Goal: Task Accomplishment & Management: Use online tool/utility

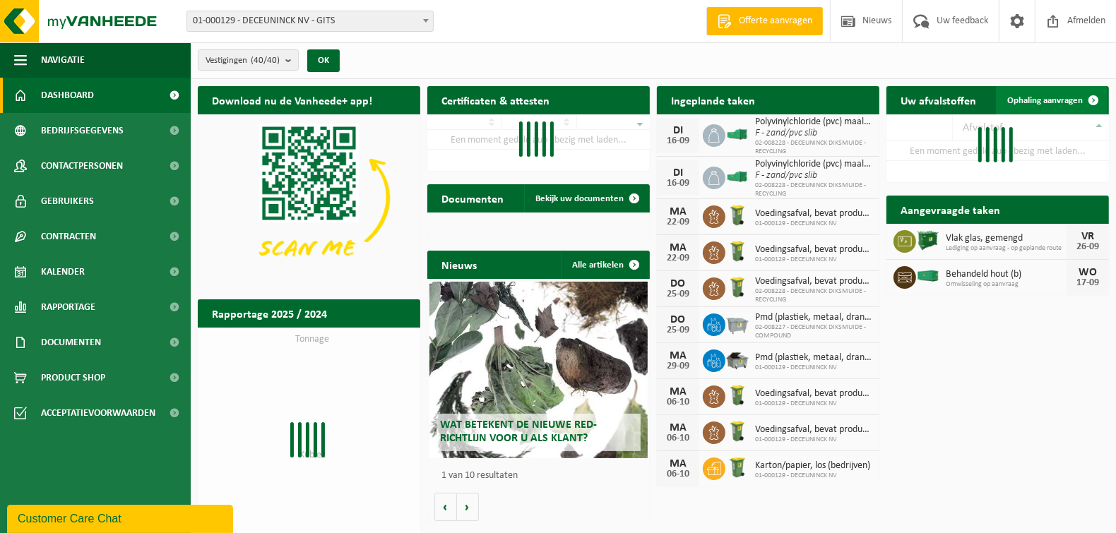
click at [1044, 97] on span "Ophaling aanvragen" at bounding box center [1045, 100] width 76 height 9
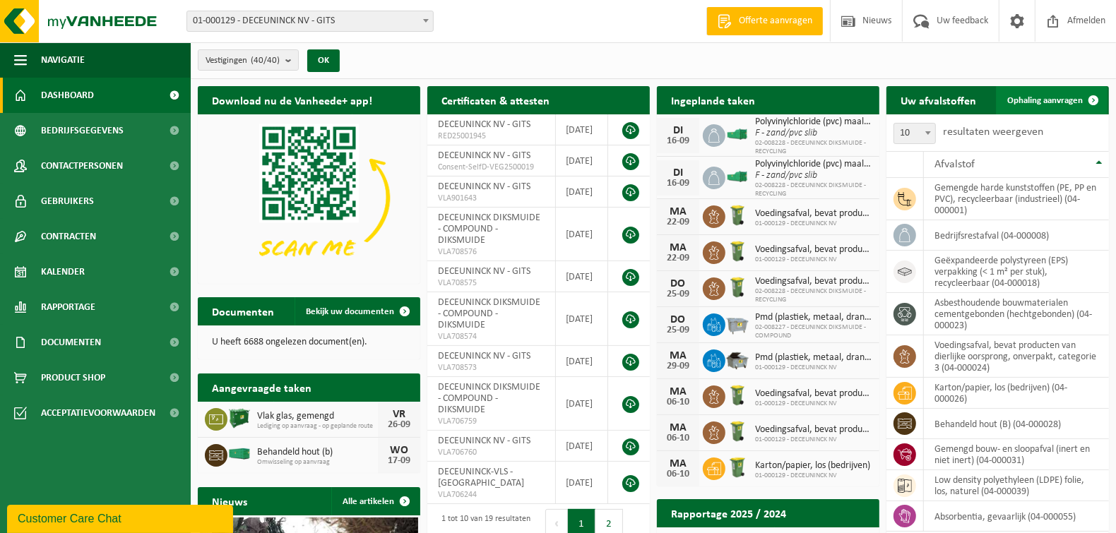
click at [1045, 102] on span "Ophaling aanvragen" at bounding box center [1045, 100] width 76 height 9
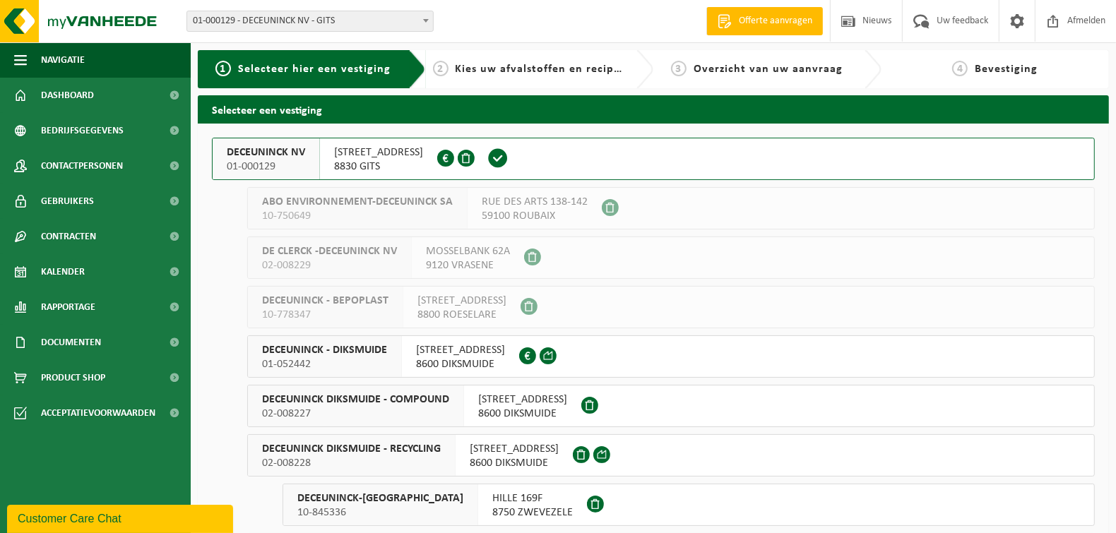
click at [274, 155] on span "DECEUNINCK NV" at bounding box center [266, 153] width 78 height 14
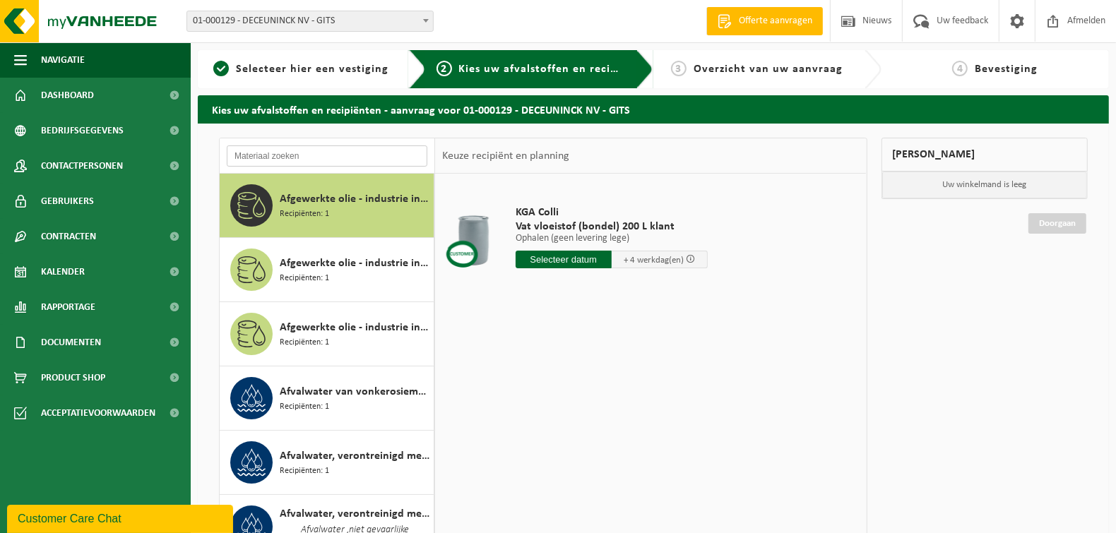
click at [314, 158] on input "text" at bounding box center [327, 156] width 201 height 21
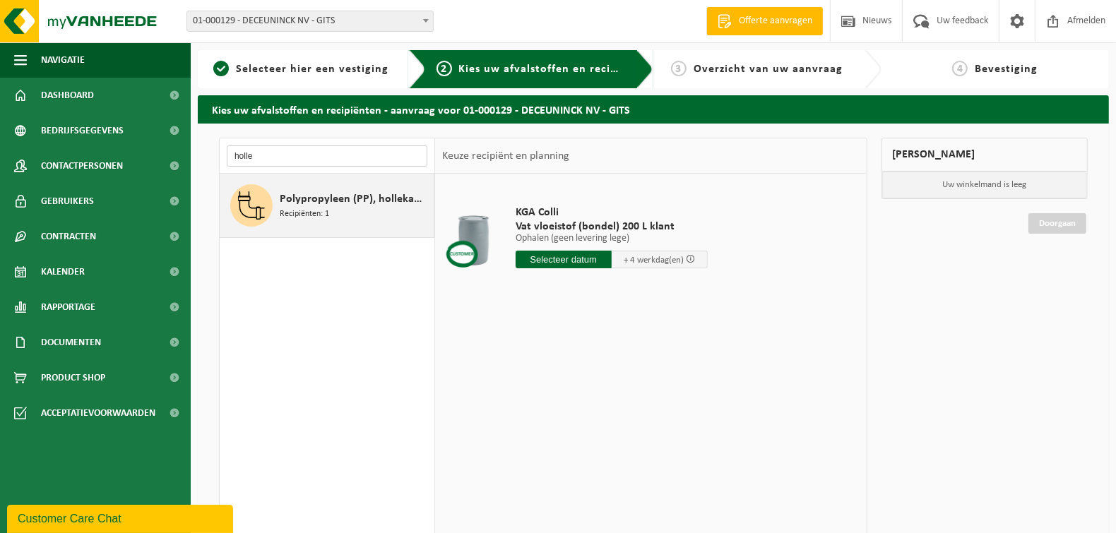
type input "holle"
click at [320, 208] on span "Recipiënten: 1" at bounding box center [304, 214] width 49 height 13
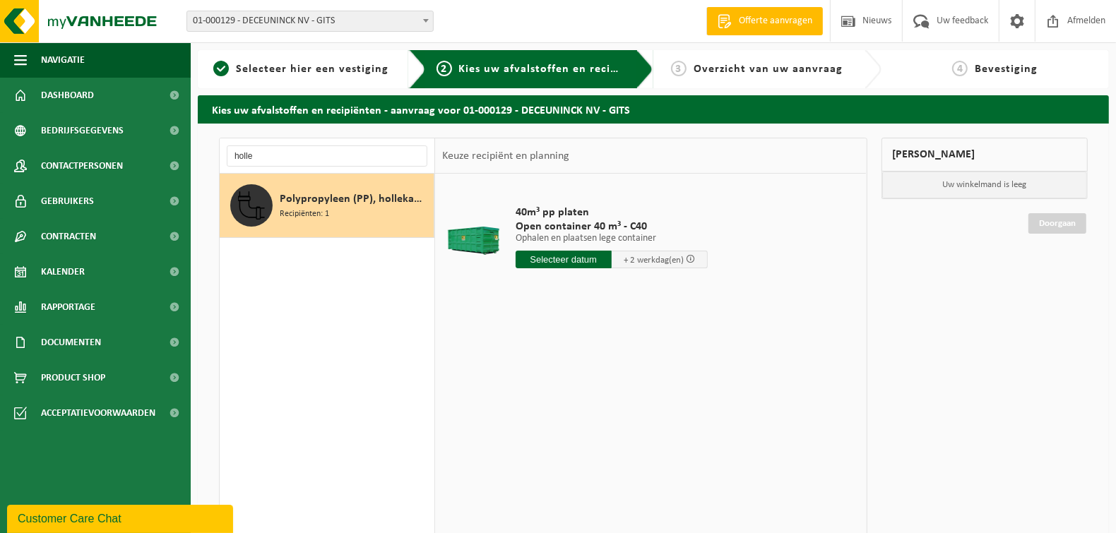
click at [565, 257] on input "text" at bounding box center [564, 260] width 96 height 18
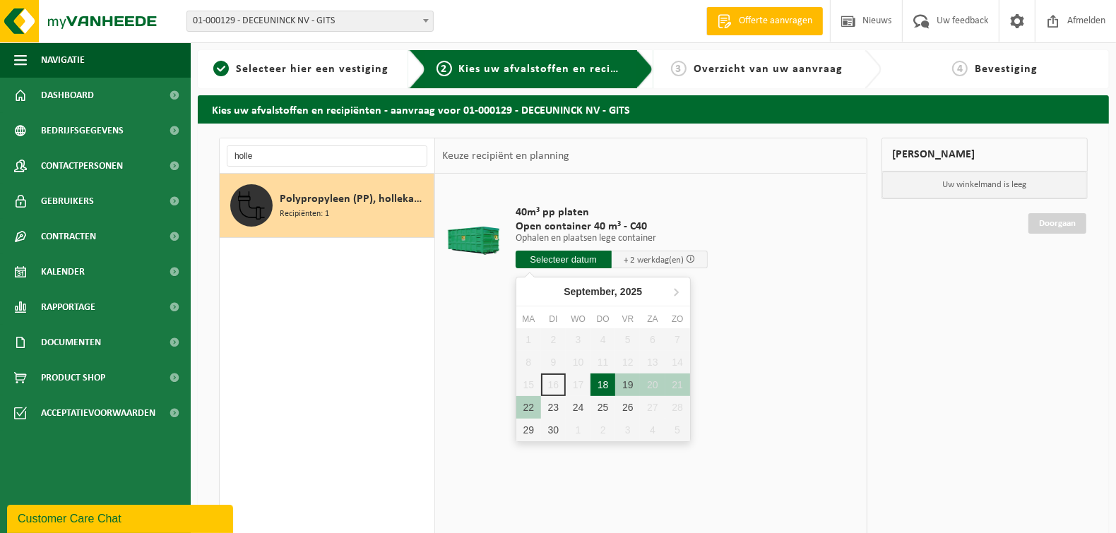
click at [604, 385] on div "18" at bounding box center [603, 385] width 25 height 23
type input "Van 2025-09-18"
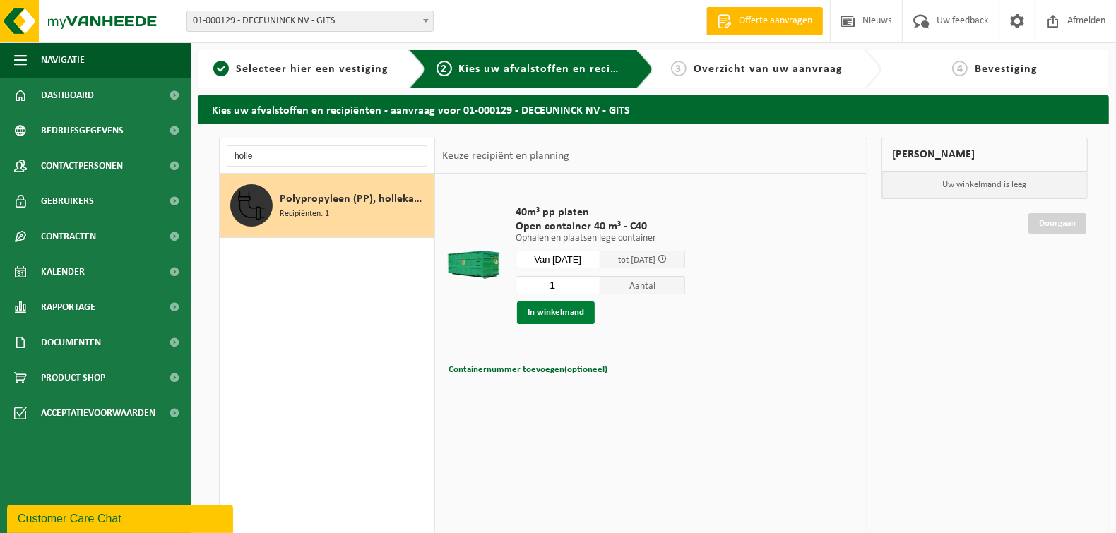
click at [574, 315] on button "In winkelmand" at bounding box center [556, 313] width 78 height 23
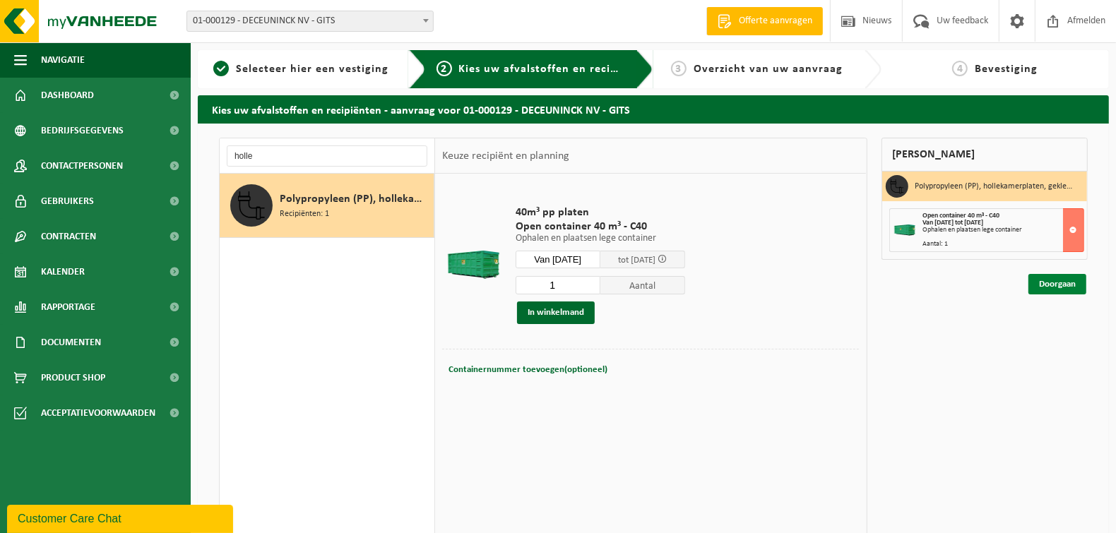
click at [1056, 284] on link "Doorgaan" at bounding box center [1058, 284] width 58 height 20
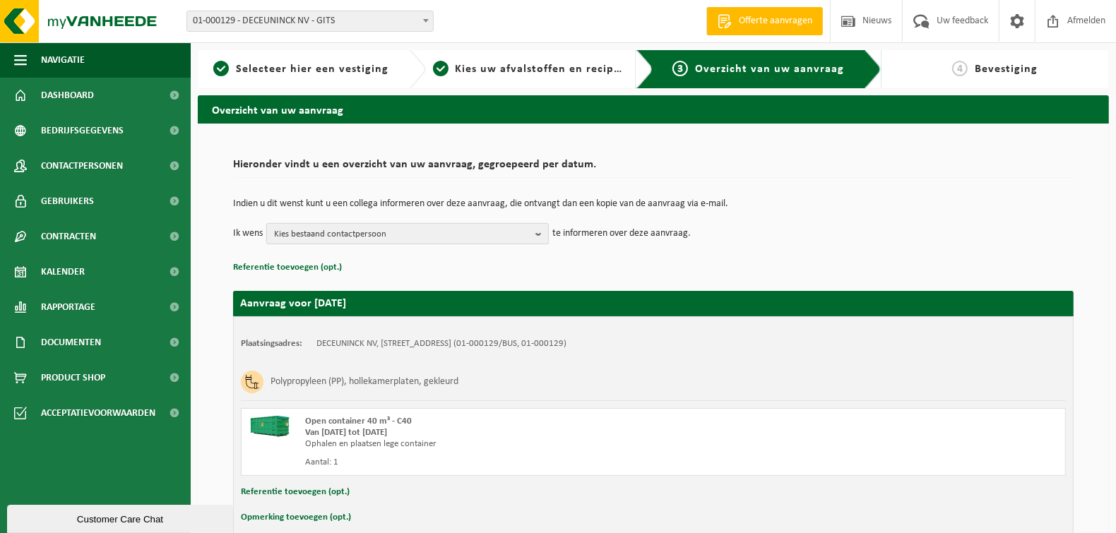
click at [540, 236] on b "button" at bounding box center [542, 234] width 13 height 20
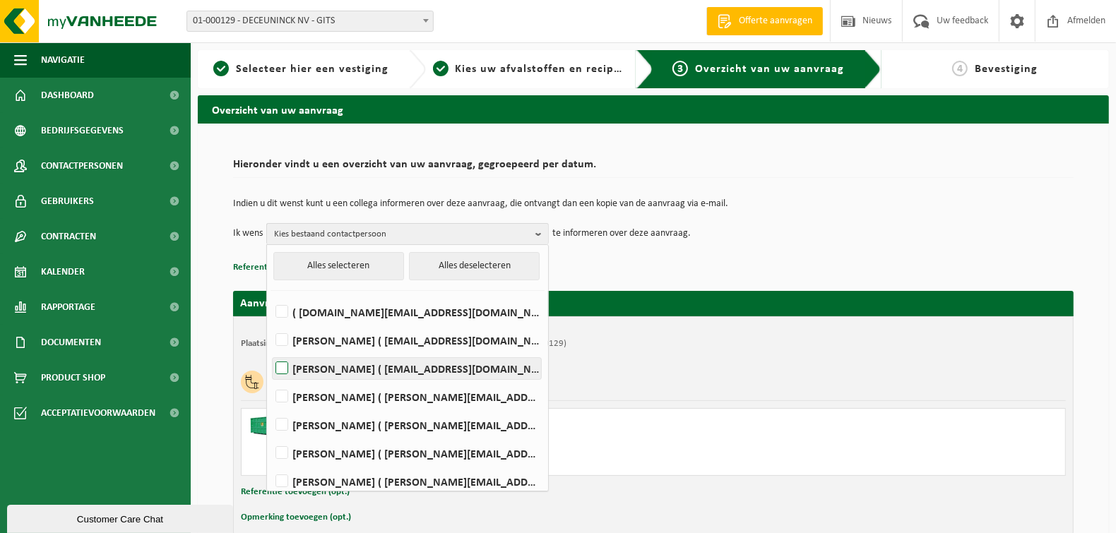
click at [345, 375] on label "LORENZO DE WISPELAERE ( lorenzo.dewispelaere@deceuninck.com )" at bounding box center [407, 368] width 268 height 21
click at [271, 351] on input "LORENZO DE WISPELAERE ( lorenzo.dewispelaere@deceuninck.com )" at bounding box center [270, 350] width 1 height 1
checkbox input "true"
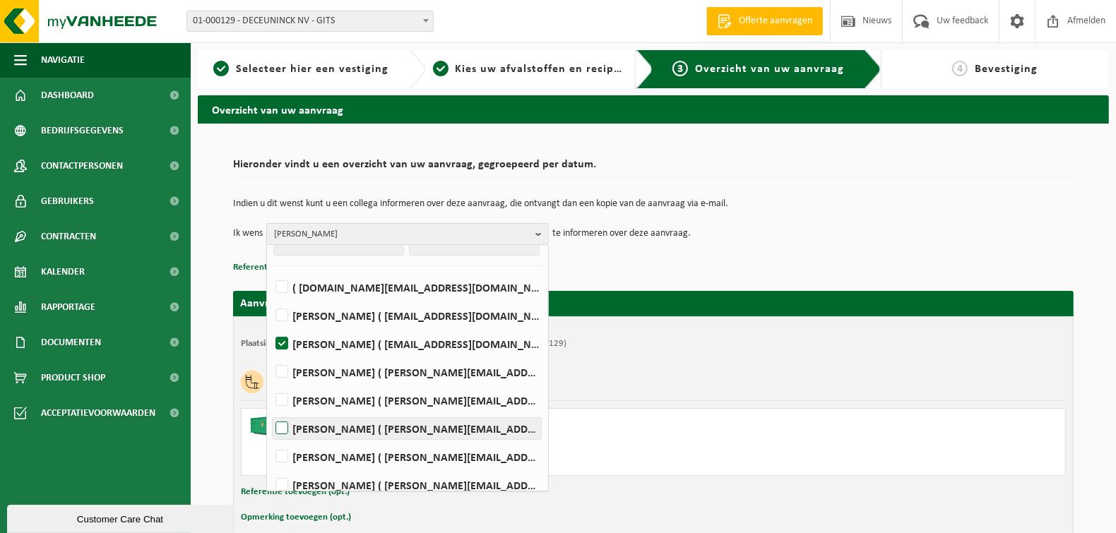
scroll to position [35, 0]
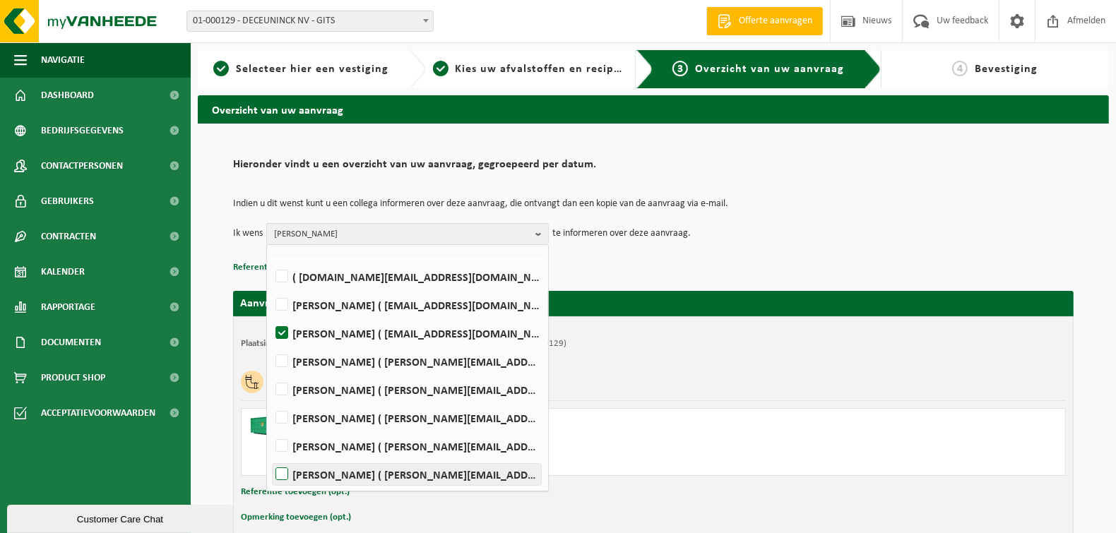
click at [321, 471] on label "PIETER VERZYCK ( pieter.verzyck@deceuninck.com )" at bounding box center [407, 474] width 268 height 21
click at [271, 457] on input "PIETER VERZYCK ( pieter.verzyck@deceuninck.com )" at bounding box center [270, 456] width 1 height 1
checkbox input "true"
click at [716, 483] on div "Referentie toevoegen (opt.)" at bounding box center [653, 492] width 825 height 18
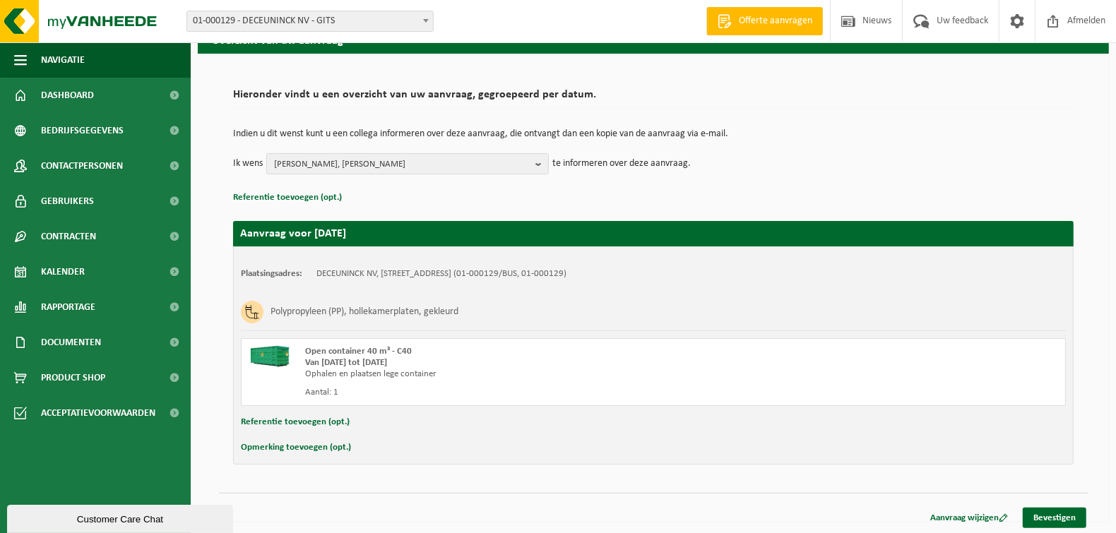
scroll to position [71, 0]
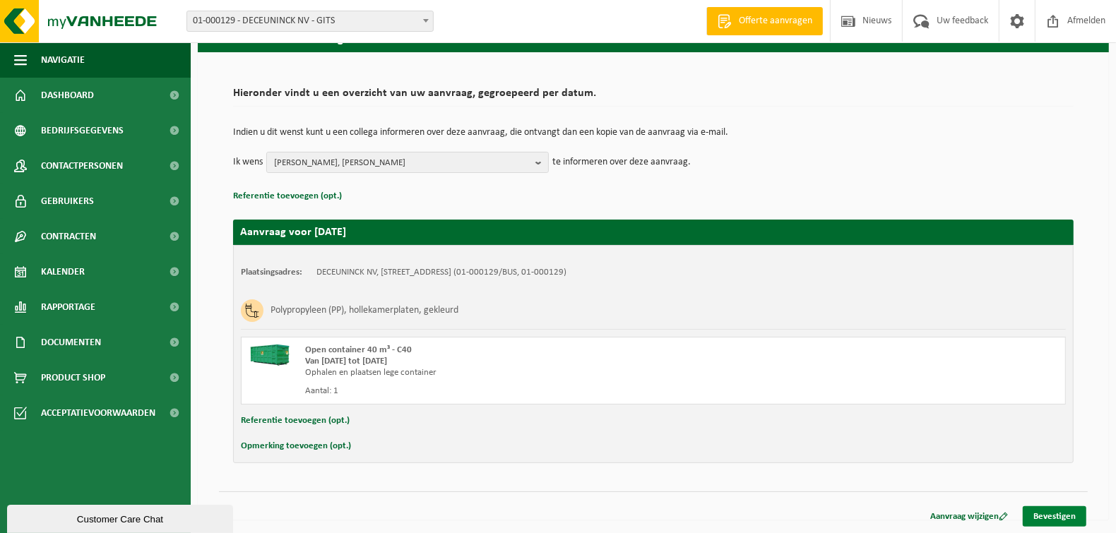
click at [1048, 515] on link "Bevestigen" at bounding box center [1055, 517] width 64 height 20
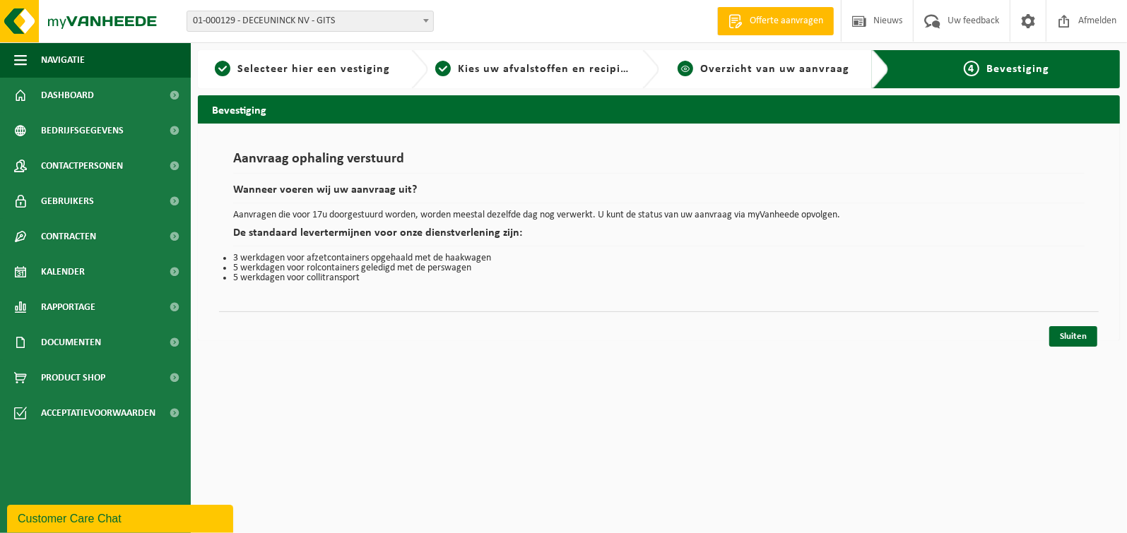
click at [814, 73] on span "Overzicht van uw aanvraag" at bounding box center [774, 69] width 149 height 11
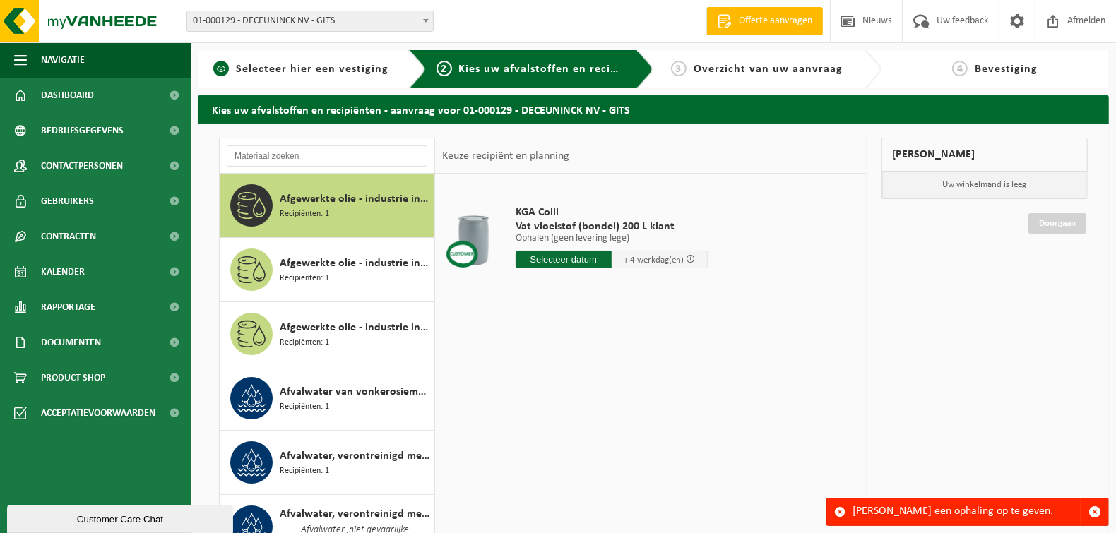
click at [321, 73] on span "Selecteer hier een vestiging" at bounding box center [312, 69] width 153 height 11
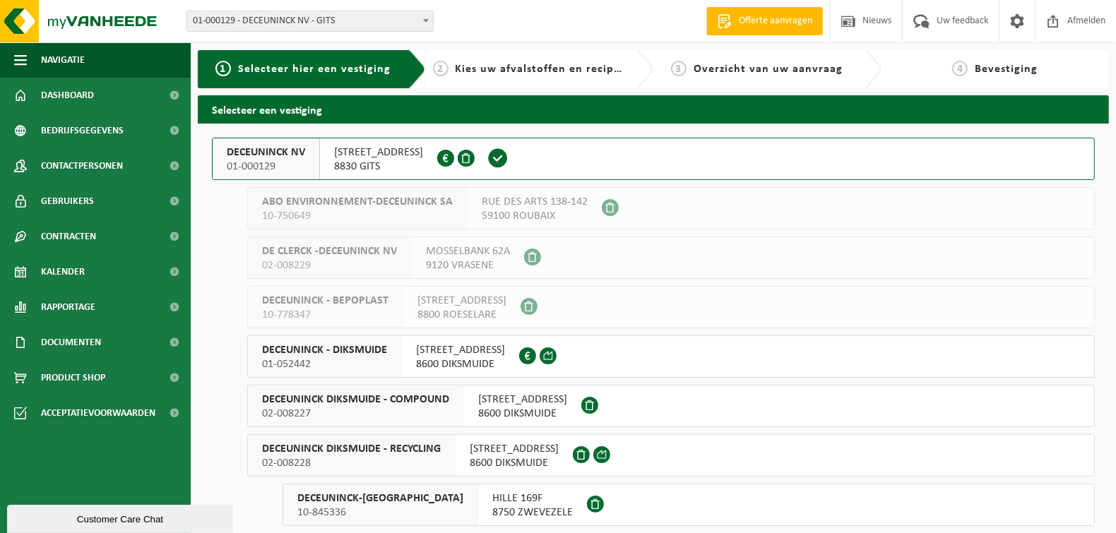
click at [276, 153] on span "DECEUNINCK NV" at bounding box center [266, 153] width 78 height 14
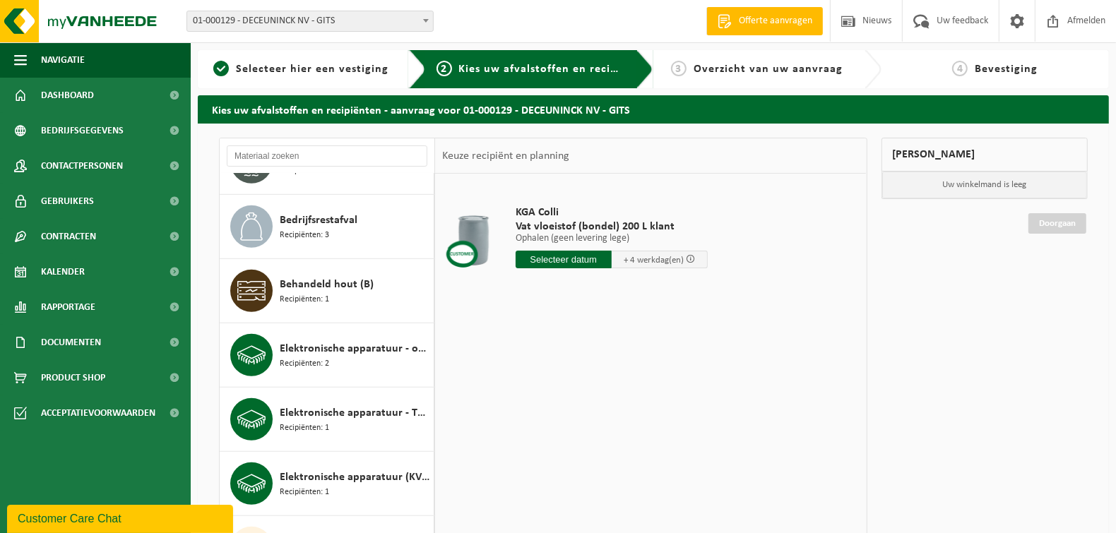
scroll to position [706, 0]
click at [290, 152] on input "text" at bounding box center [327, 156] width 201 height 21
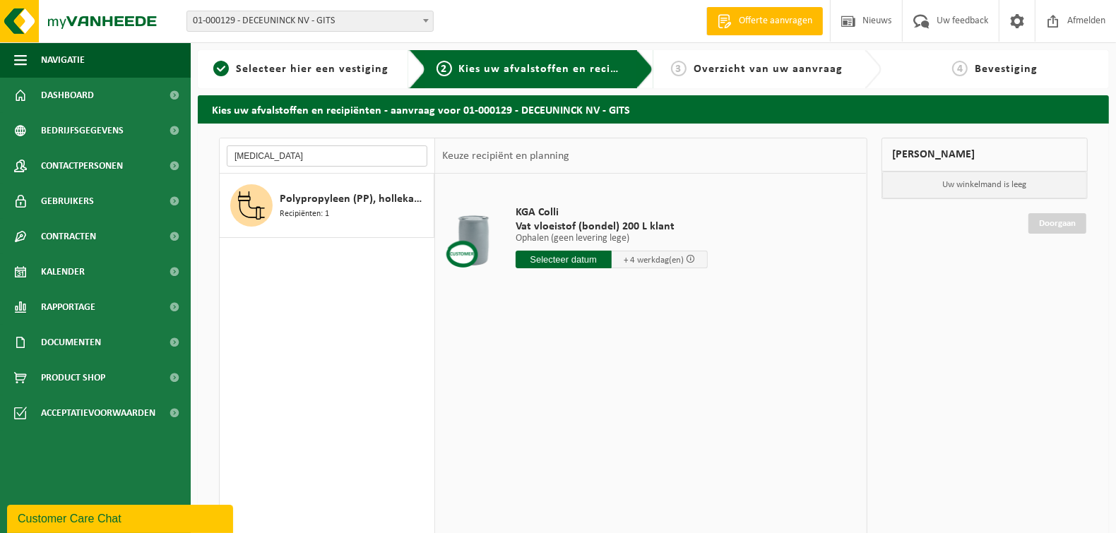
type input "polyp"
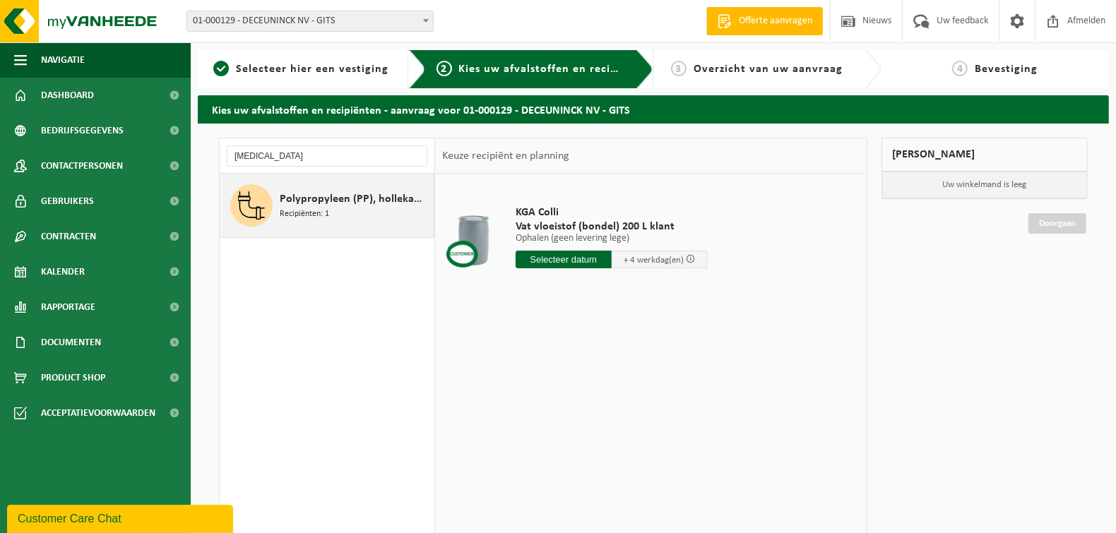
click at [347, 201] on span "Polypropyleen (PP), hollekamerplaten, gekleurd" at bounding box center [355, 199] width 150 height 17
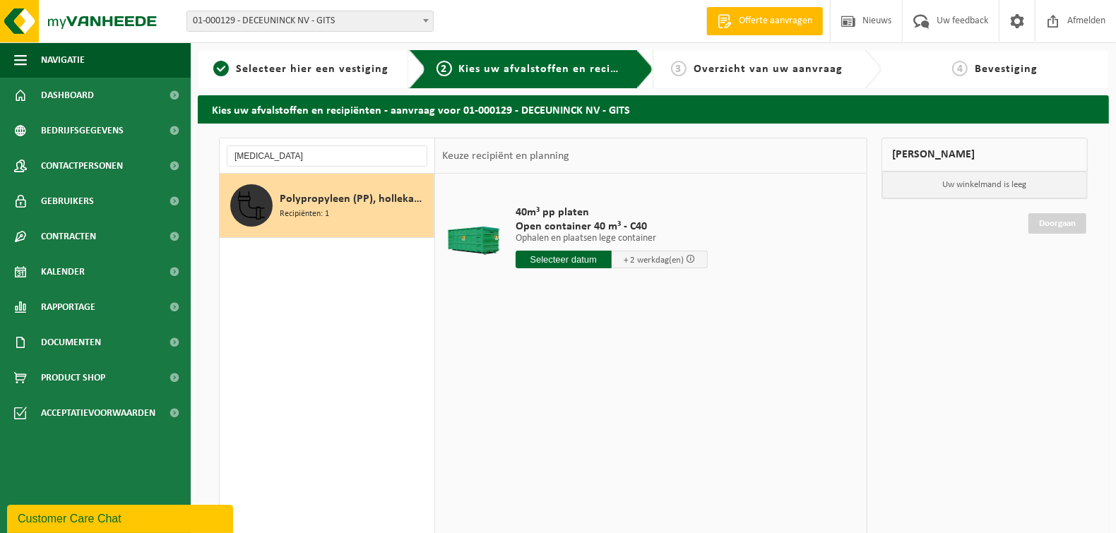
click at [345, 201] on span "Polypropyleen (PP), hollekamerplaten, gekleurd" at bounding box center [355, 199] width 150 height 17
click at [485, 244] on div at bounding box center [474, 241] width 56 height 57
click at [69, 130] on span "Bedrijfsgegevens" at bounding box center [82, 130] width 83 height 35
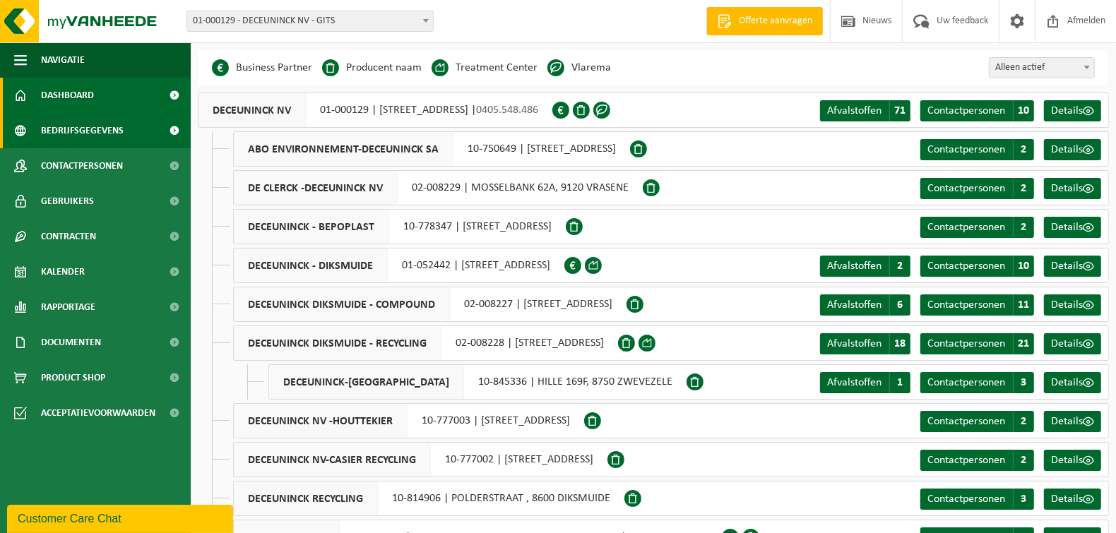
click at [73, 97] on span "Dashboard" at bounding box center [67, 95] width 53 height 35
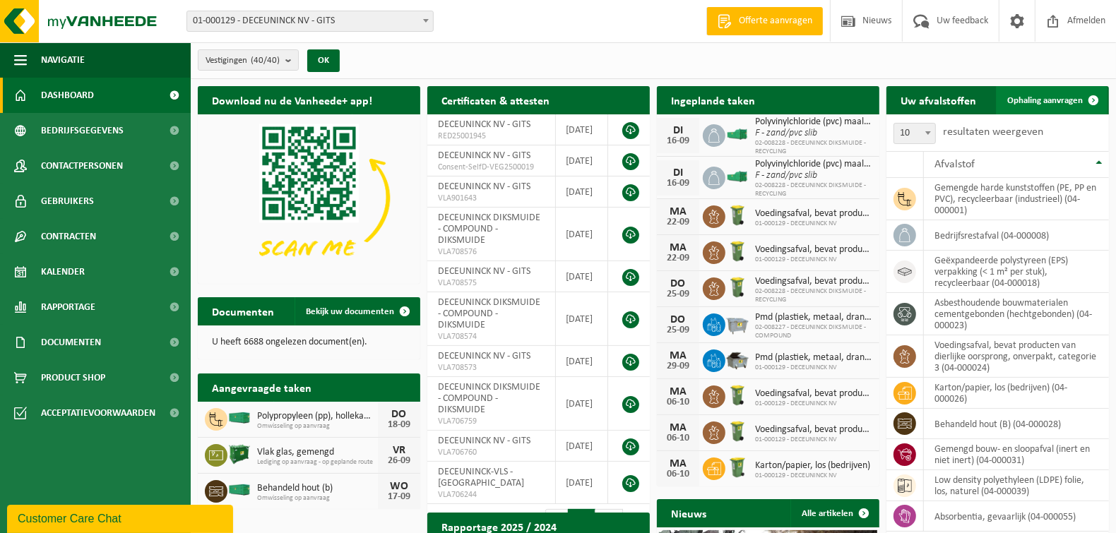
click at [1061, 98] on span "Ophaling aanvragen" at bounding box center [1045, 100] width 76 height 9
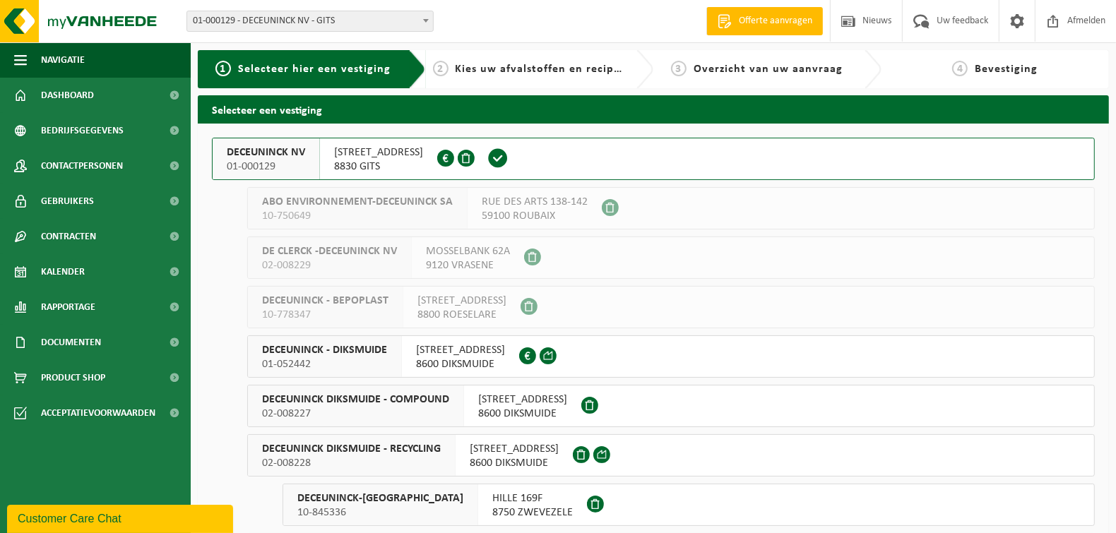
click at [250, 160] on span "01-000129" at bounding box center [266, 167] width 78 height 14
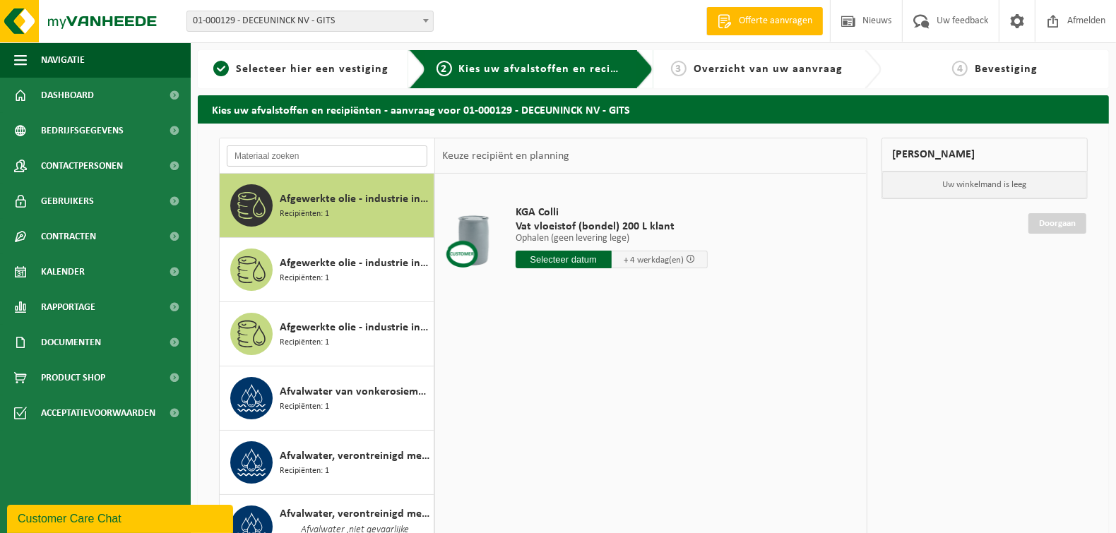
click at [267, 153] on input "text" at bounding box center [327, 156] width 201 height 21
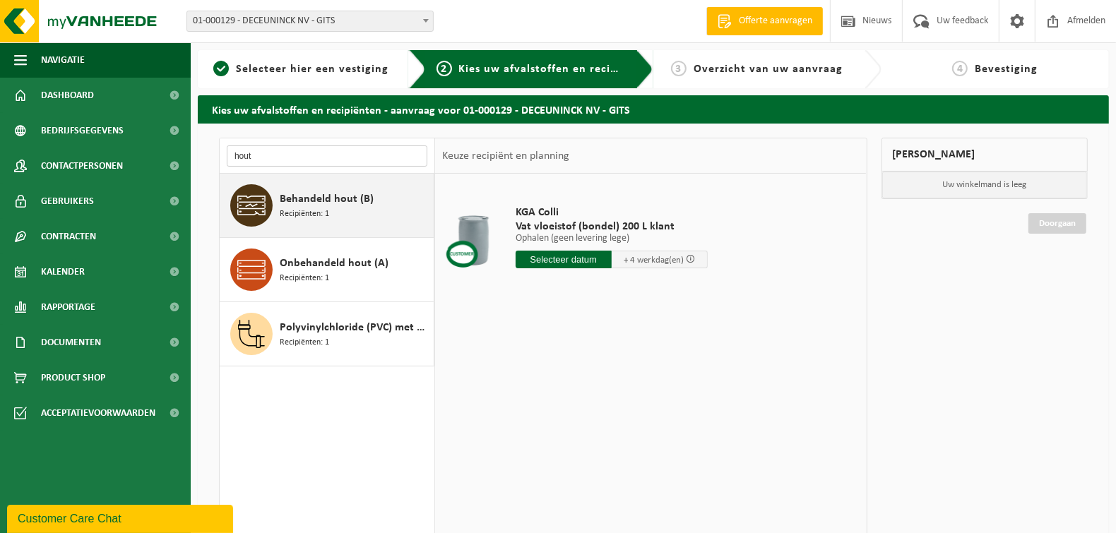
type input "hout"
click at [321, 211] on span "Recipiënten: 1" at bounding box center [304, 214] width 49 height 13
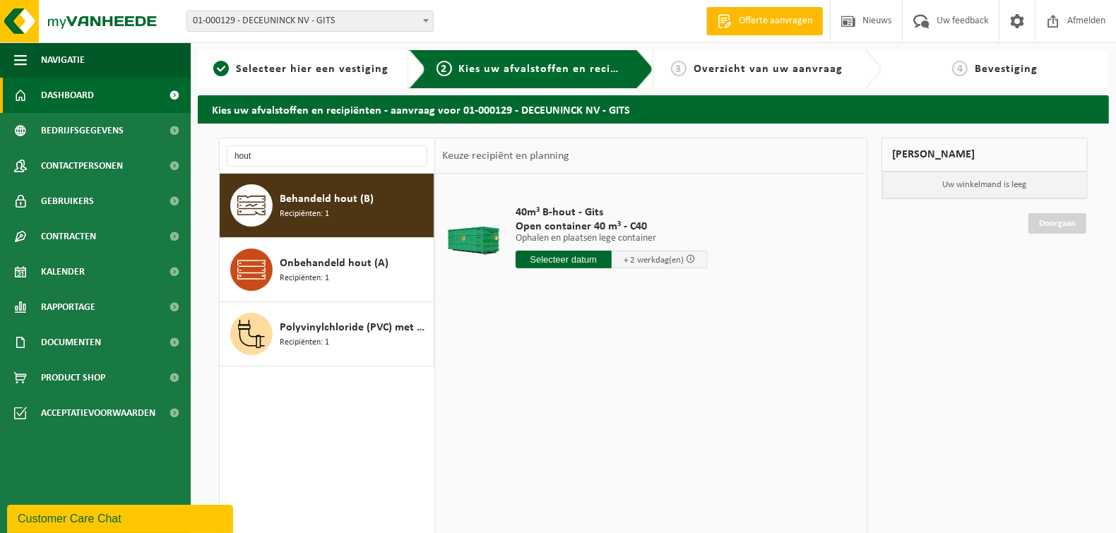
click at [73, 94] on span "Dashboard" at bounding box center [67, 95] width 53 height 35
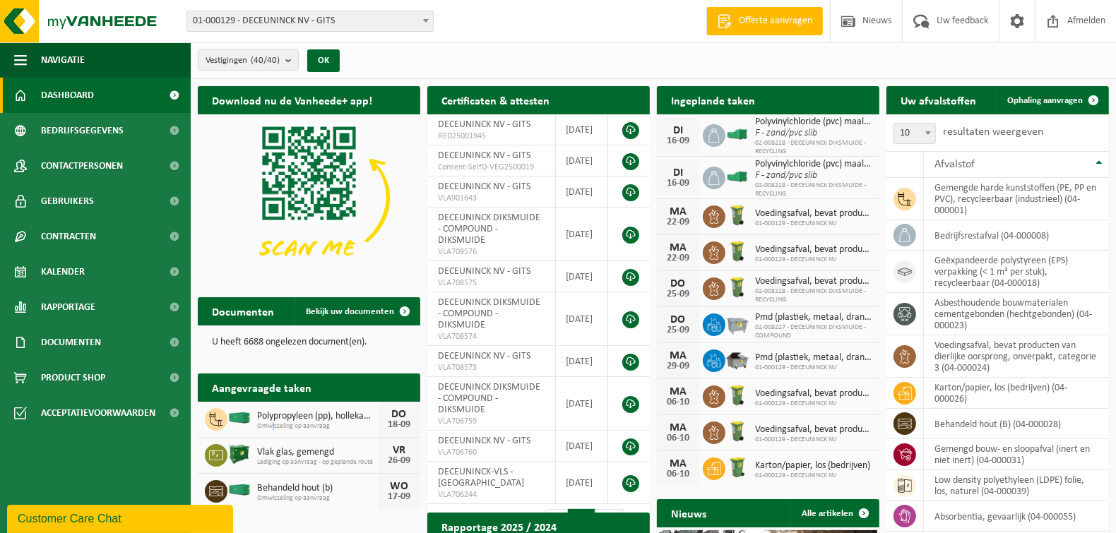
drag, startPoint x: 258, startPoint y: 417, endPoint x: 273, endPoint y: 427, distance: 18.8
click at [273, 427] on span "Omwisseling op aanvraag" at bounding box center [317, 426] width 121 height 8
drag, startPoint x: 273, startPoint y: 427, endPoint x: 396, endPoint y: 427, distance: 122.9
click at [396, 427] on div "18-09" at bounding box center [399, 425] width 28 height 10
